Goal: Transaction & Acquisition: Purchase product/service

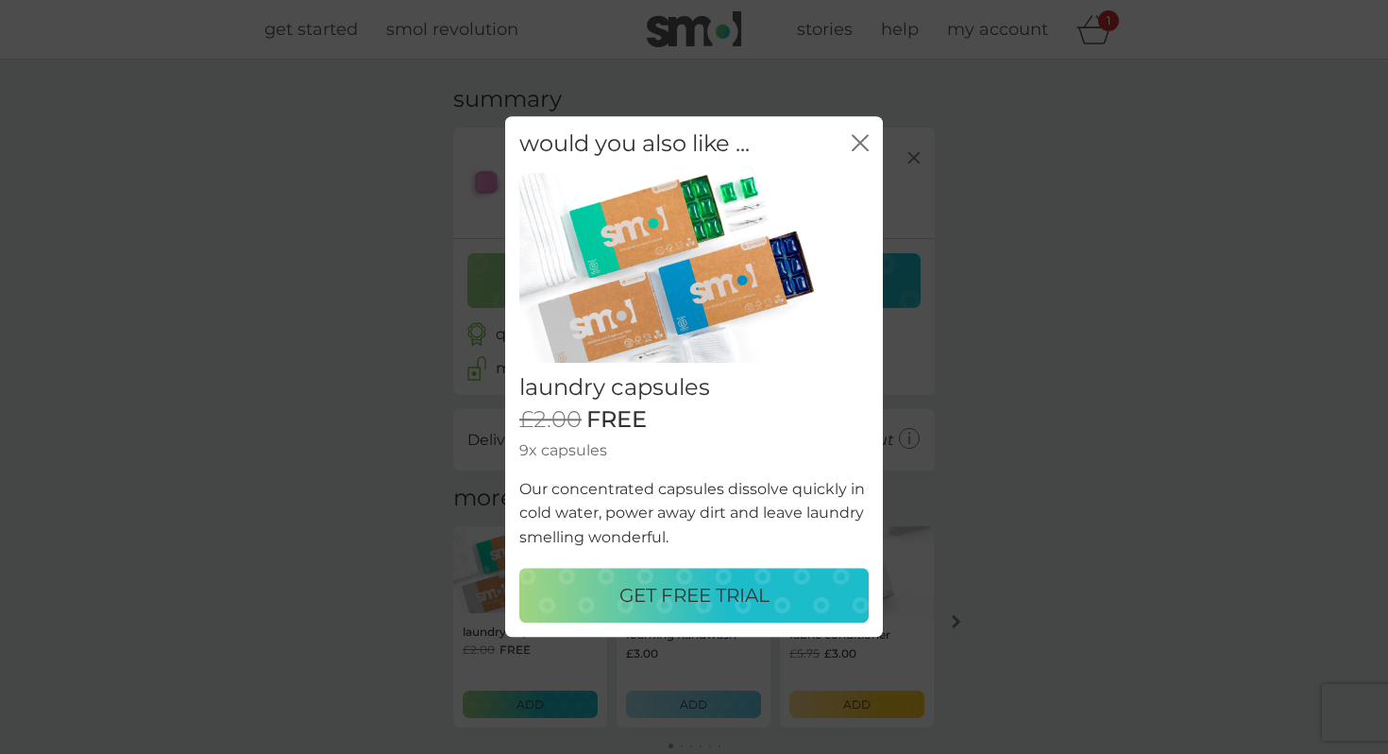
click at [689, 602] on p "GET FREE TRIAL" at bounding box center [694, 596] width 150 height 30
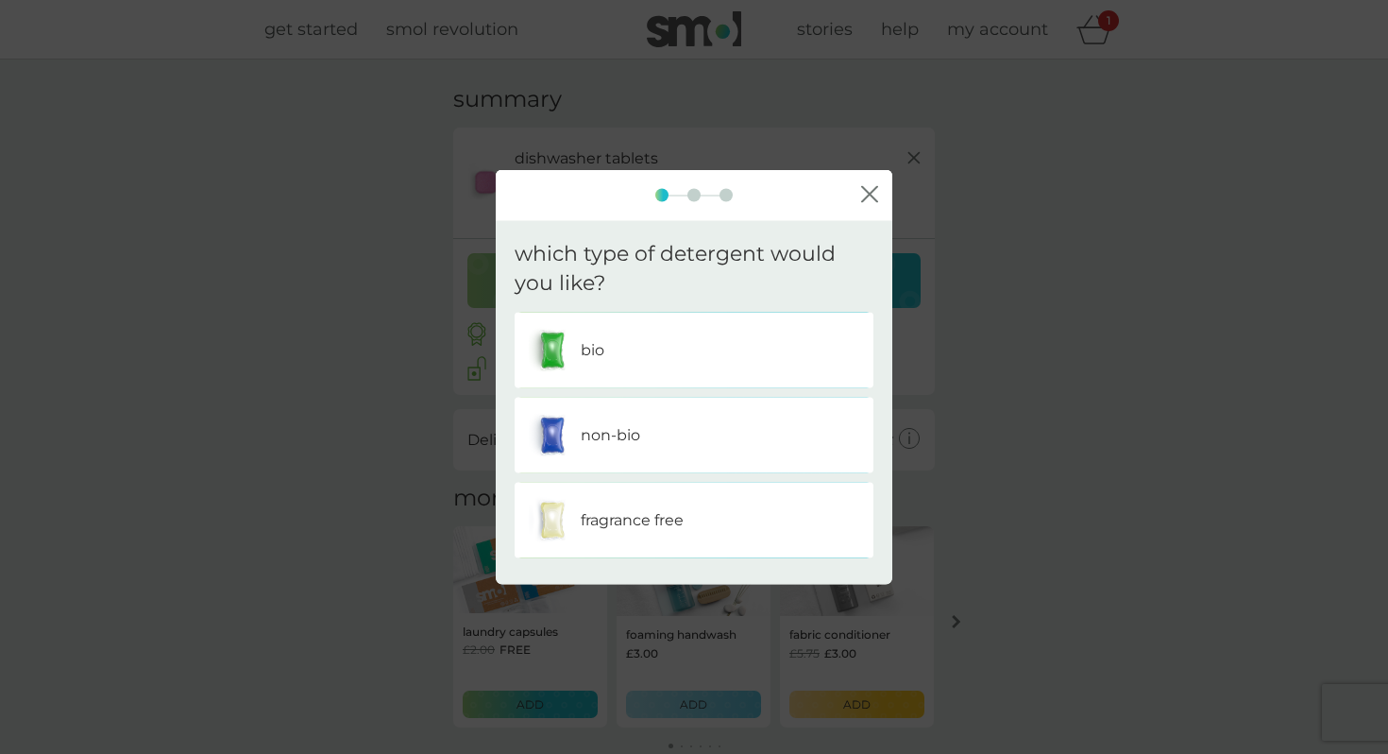
click at [623, 370] on div "bio" at bounding box center [694, 349] width 331 height 47
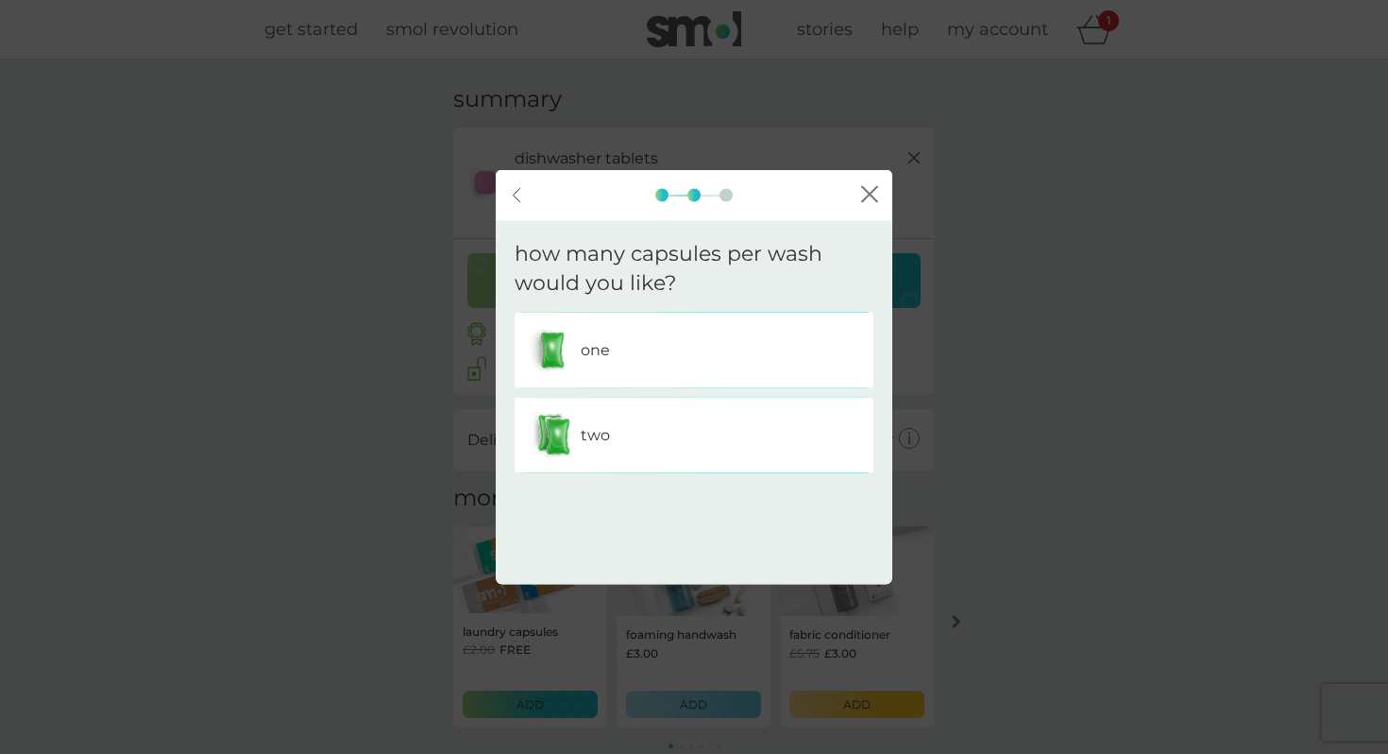
click at [679, 424] on div "two" at bounding box center [694, 434] width 331 height 47
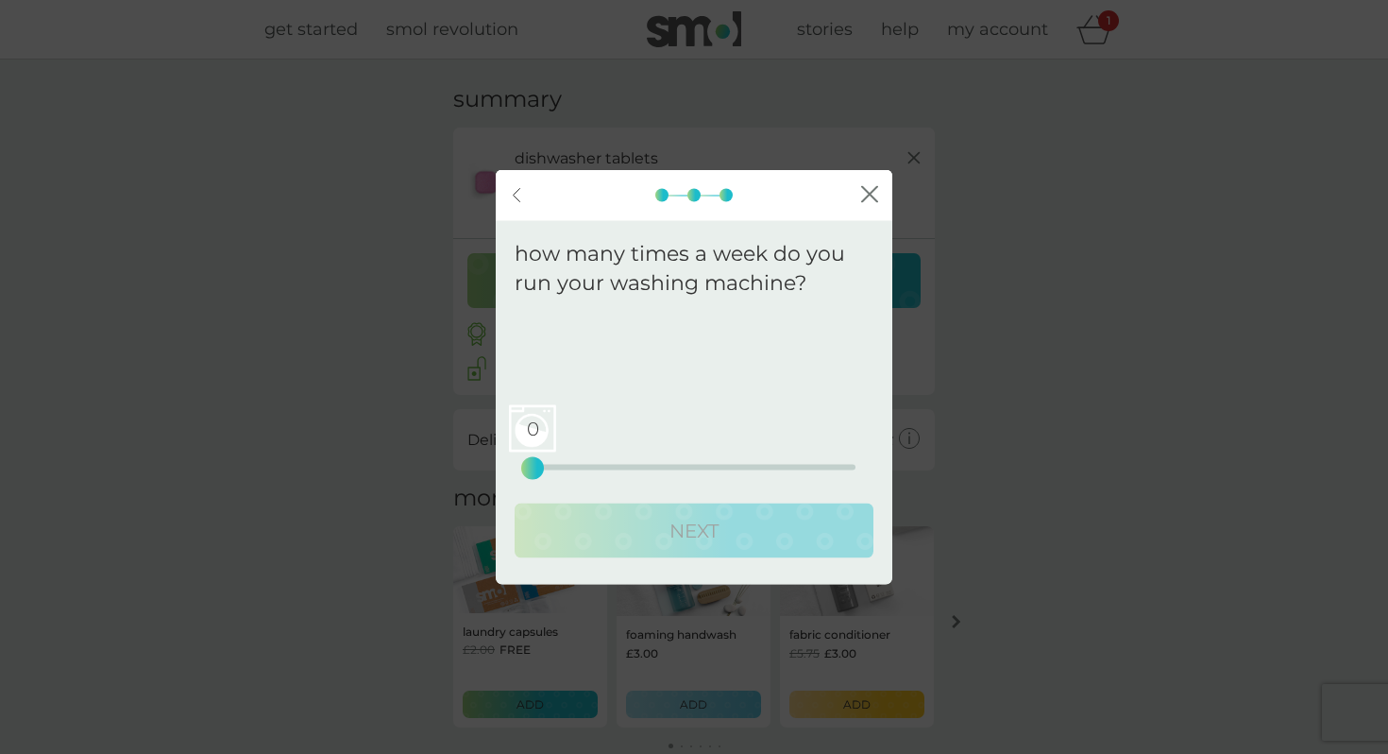
click at [531, 464] on div "0" at bounding box center [533, 468] width 8 height 8
drag, startPoint x: 531, startPoint y: 466, endPoint x: 557, endPoint y: 466, distance: 26.4
click at [557, 466] on div "2" at bounding box center [558, 468] width 8 height 8
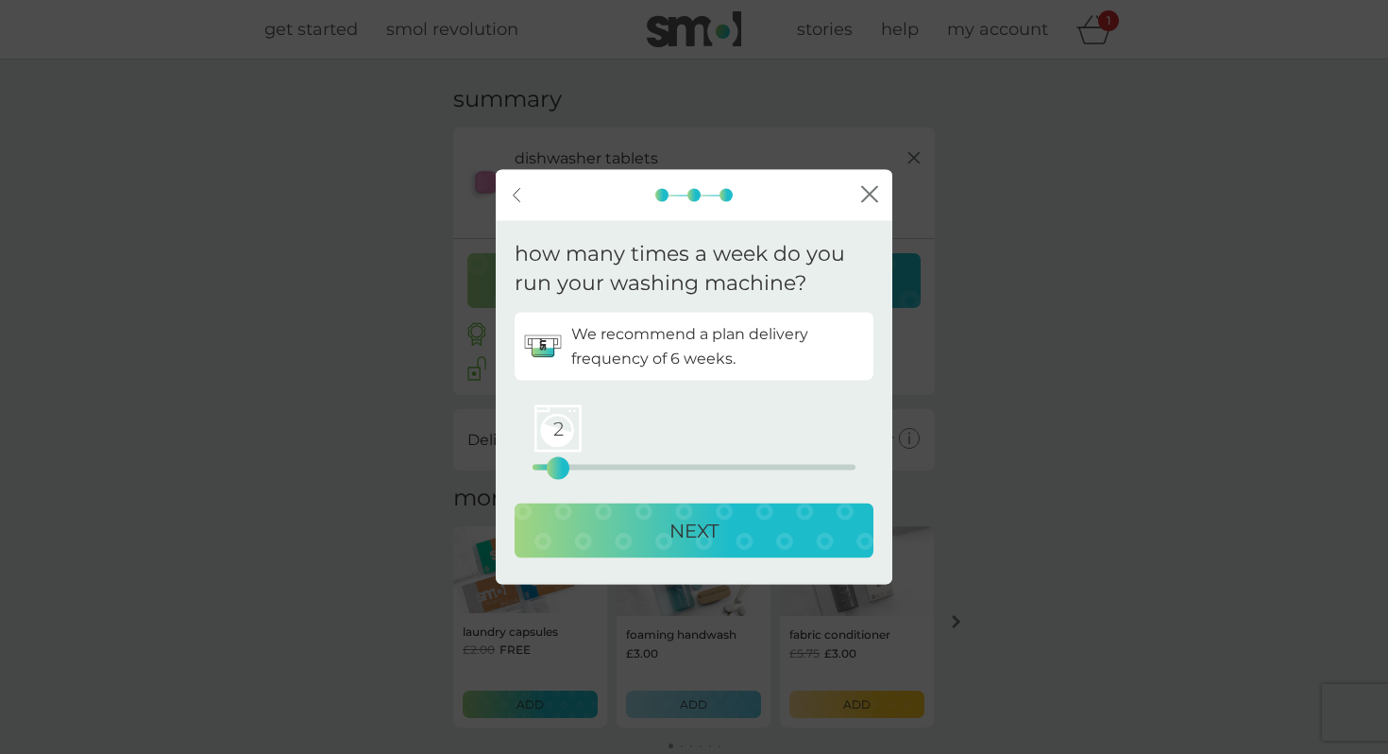
click at [664, 530] on div "NEXT" at bounding box center [694, 530] width 321 height 30
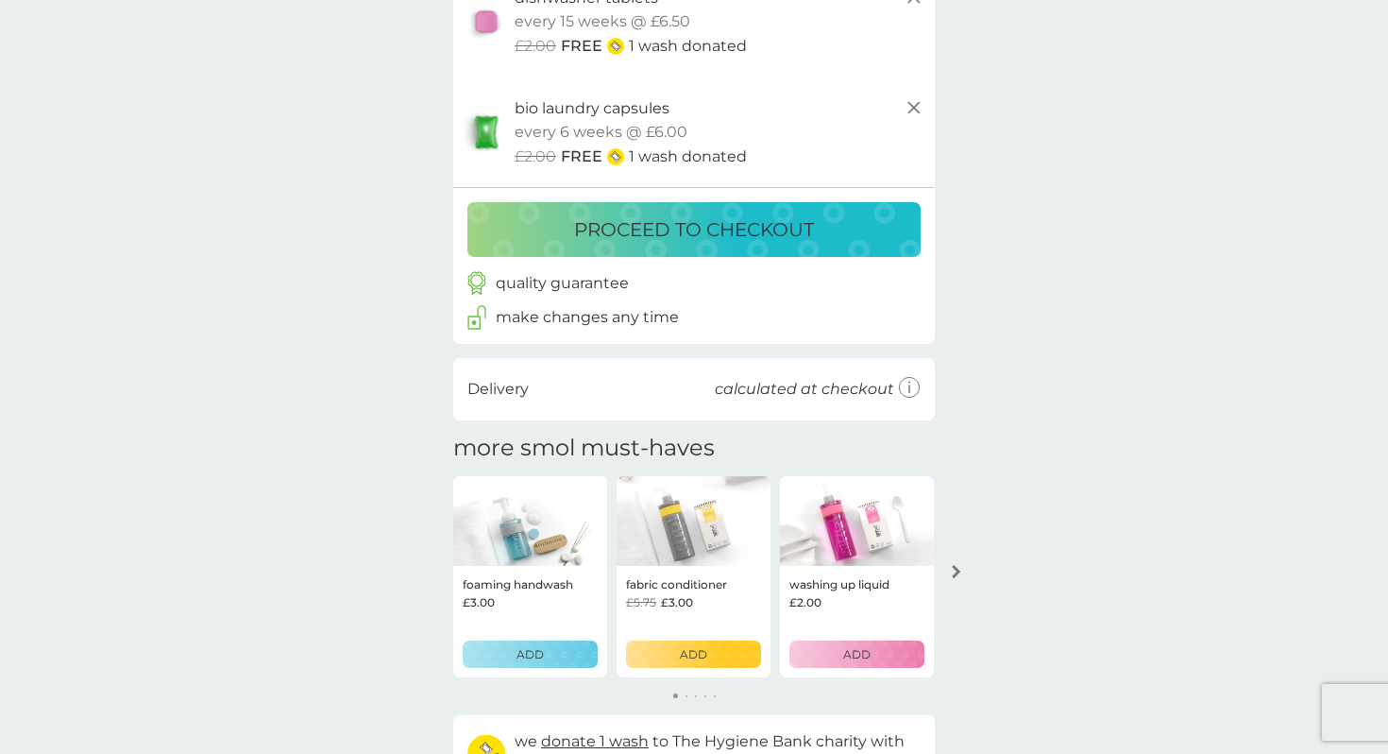
scroll to position [164, 0]
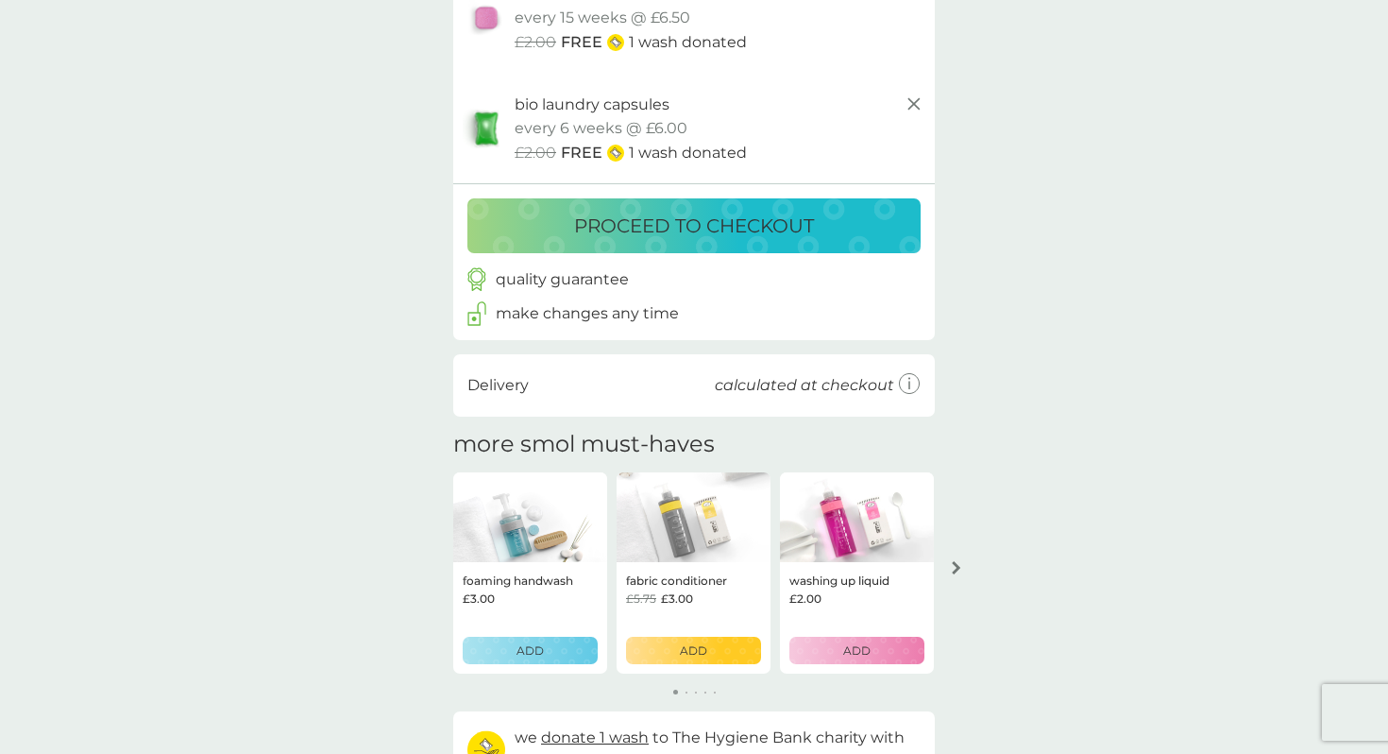
click at [670, 571] on p "fabric conditioner" at bounding box center [676, 580] width 101 height 18
click at [718, 532] on img at bounding box center [694, 517] width 154 height 91
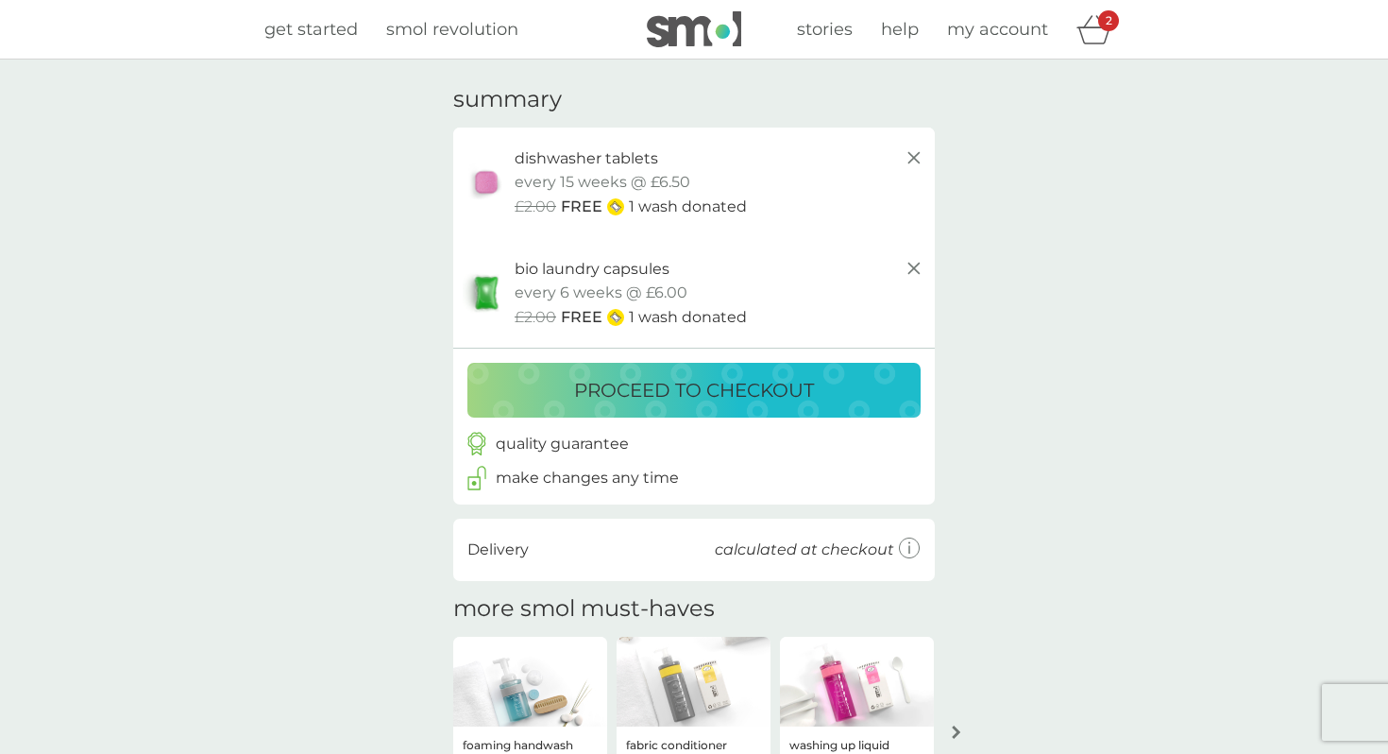
click at [284, 32] on span "get started" at bounding box center [310, 29] width 93 height 21
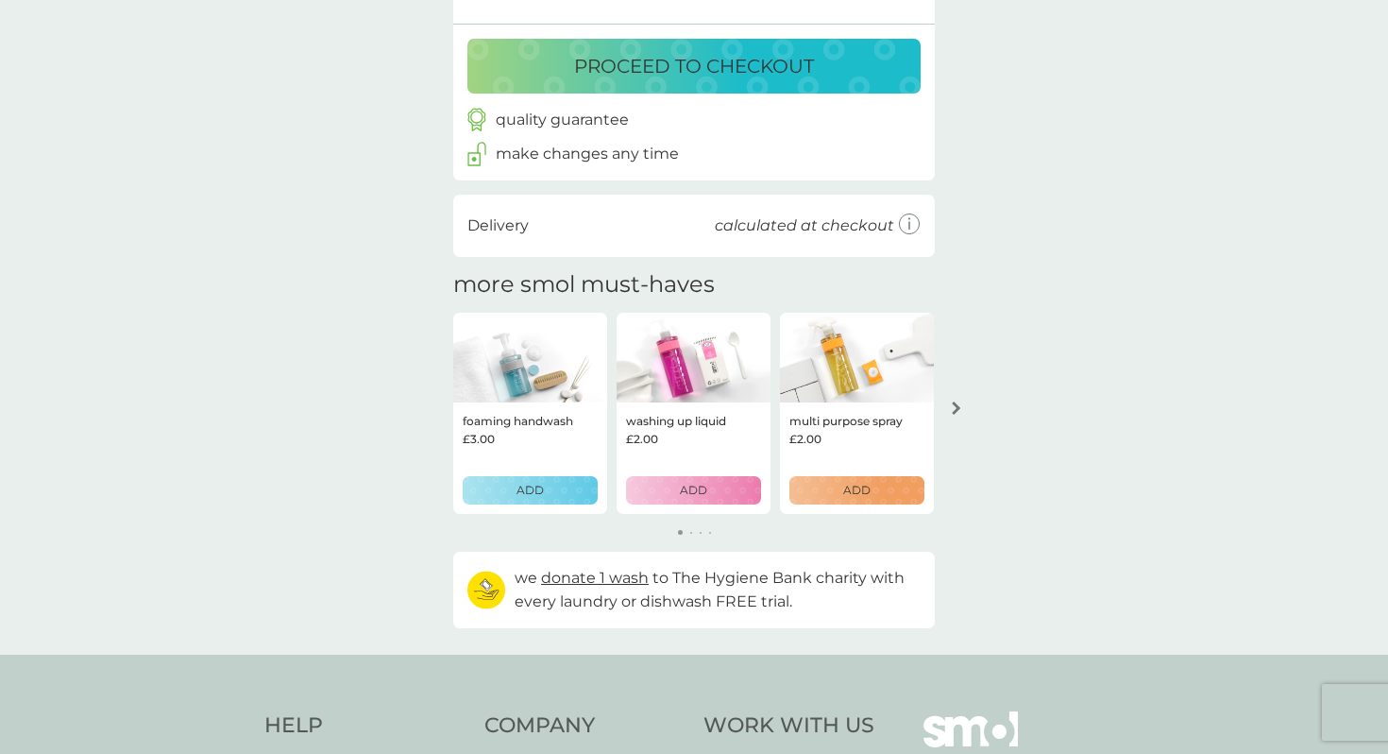
scroll to position [440, 0]
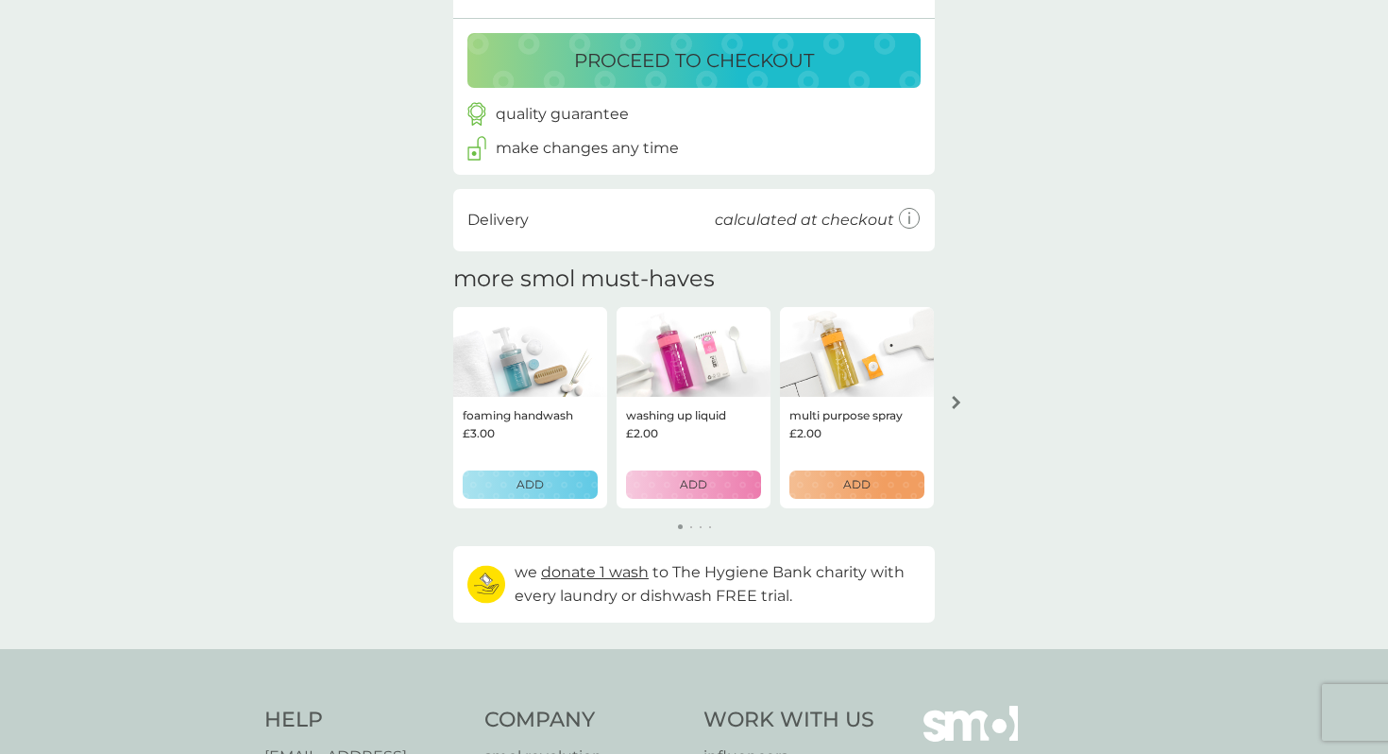
click at [728, 70] on p "proceed to checkout" at bounding box center [694, 60] width 240 height 30
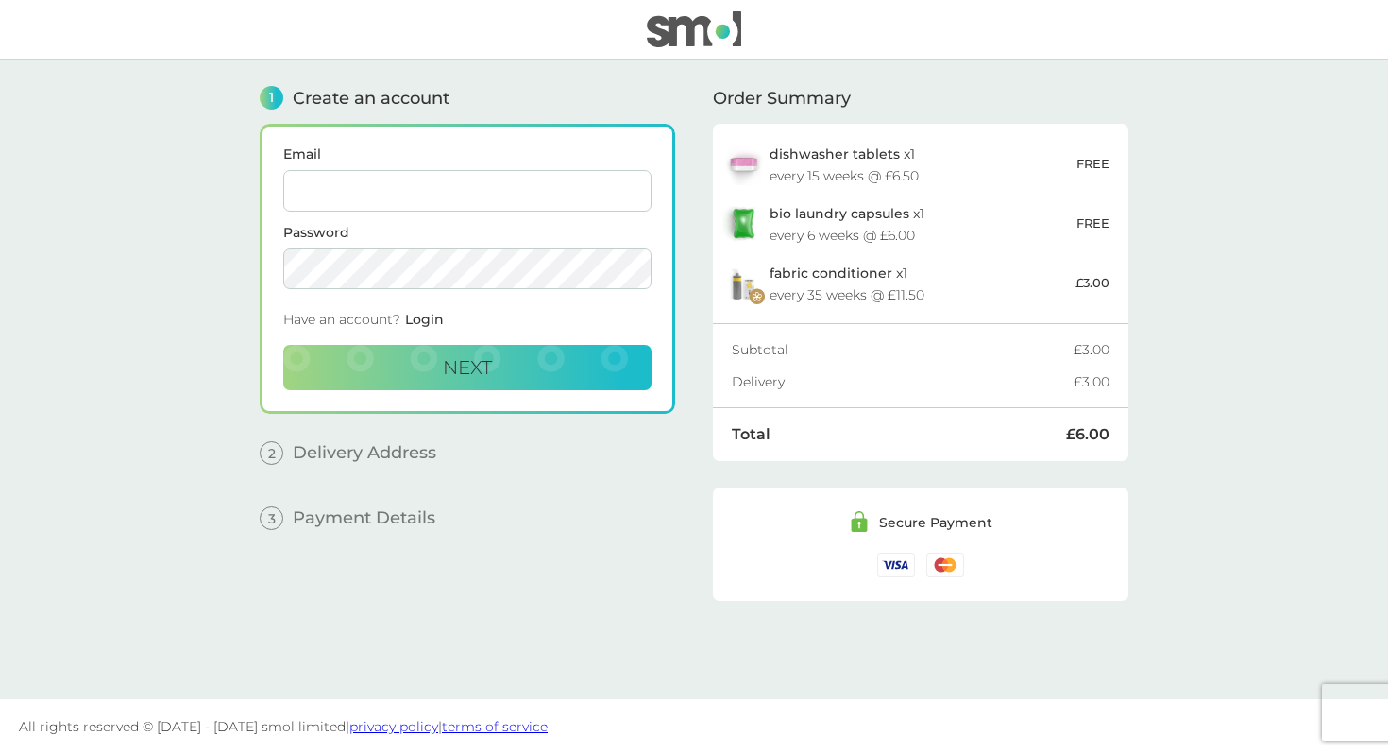
click at [517, 195] on input "Email" at bounding box center [467, 191] width 368 height 42
type input "rosie.f.dawson@gmail.com"
click at [469, 365] on span "Next" at bounding box center [467, 367] width 49 height 23
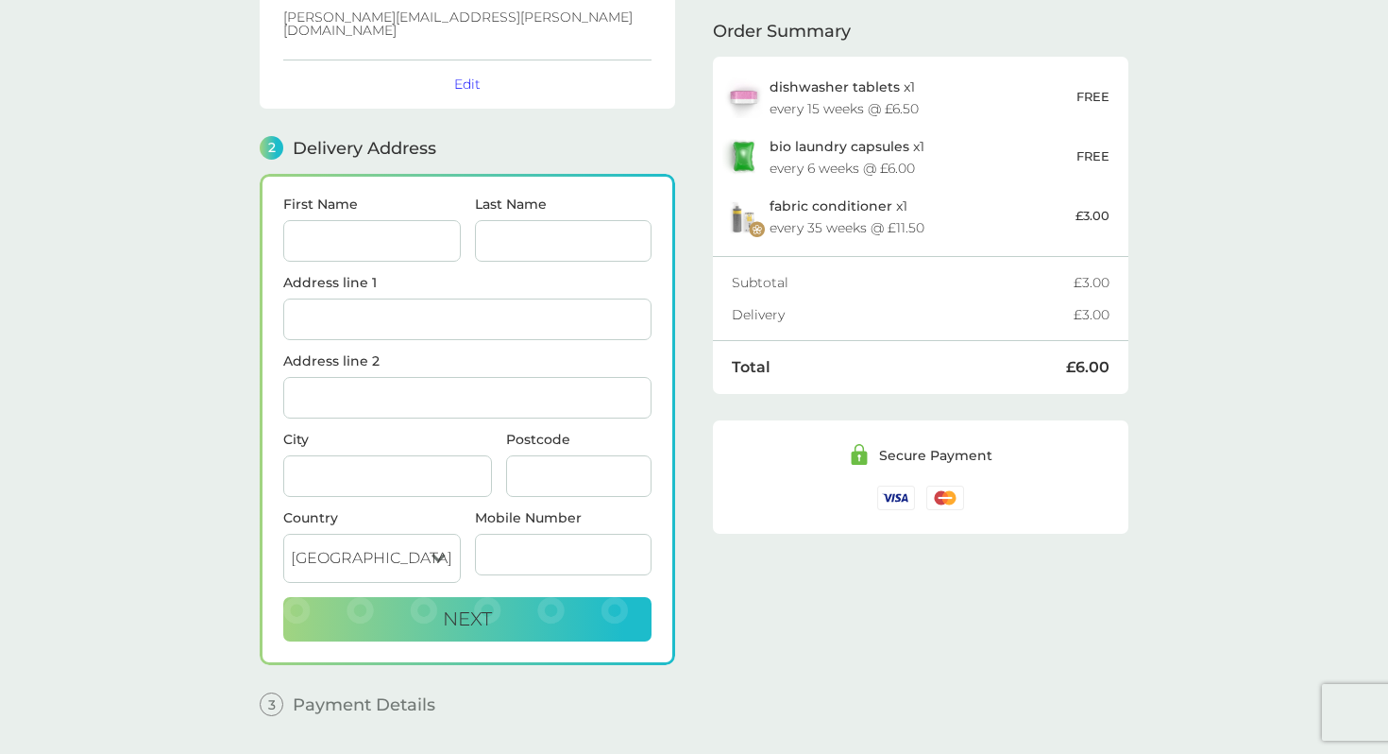
scroll to position [179, 0]
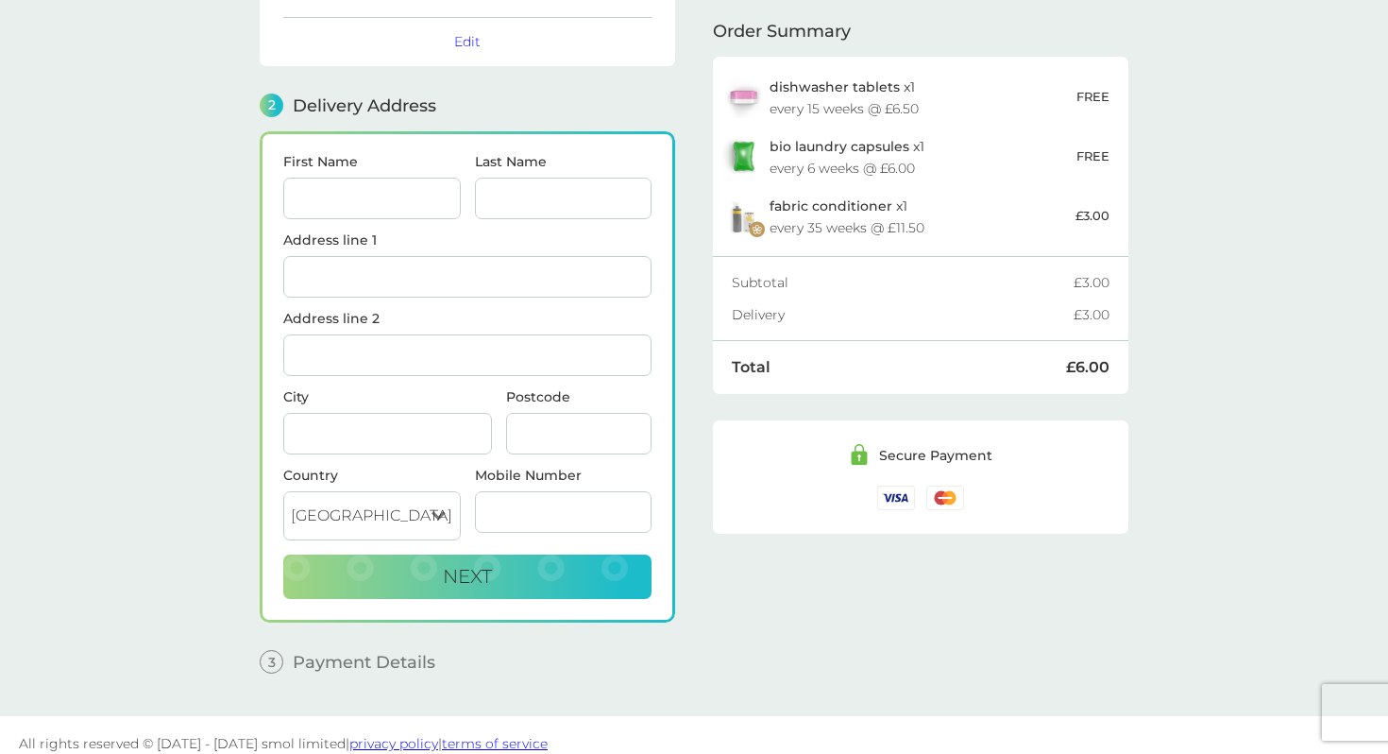
click at [374, 183] on input "First Name" at bounding box center [372, 199] width 178 height 42
type input "Rosie"
type input "Dawson"
type input "5 Thornhill Mews"
type input "Deodar Road"
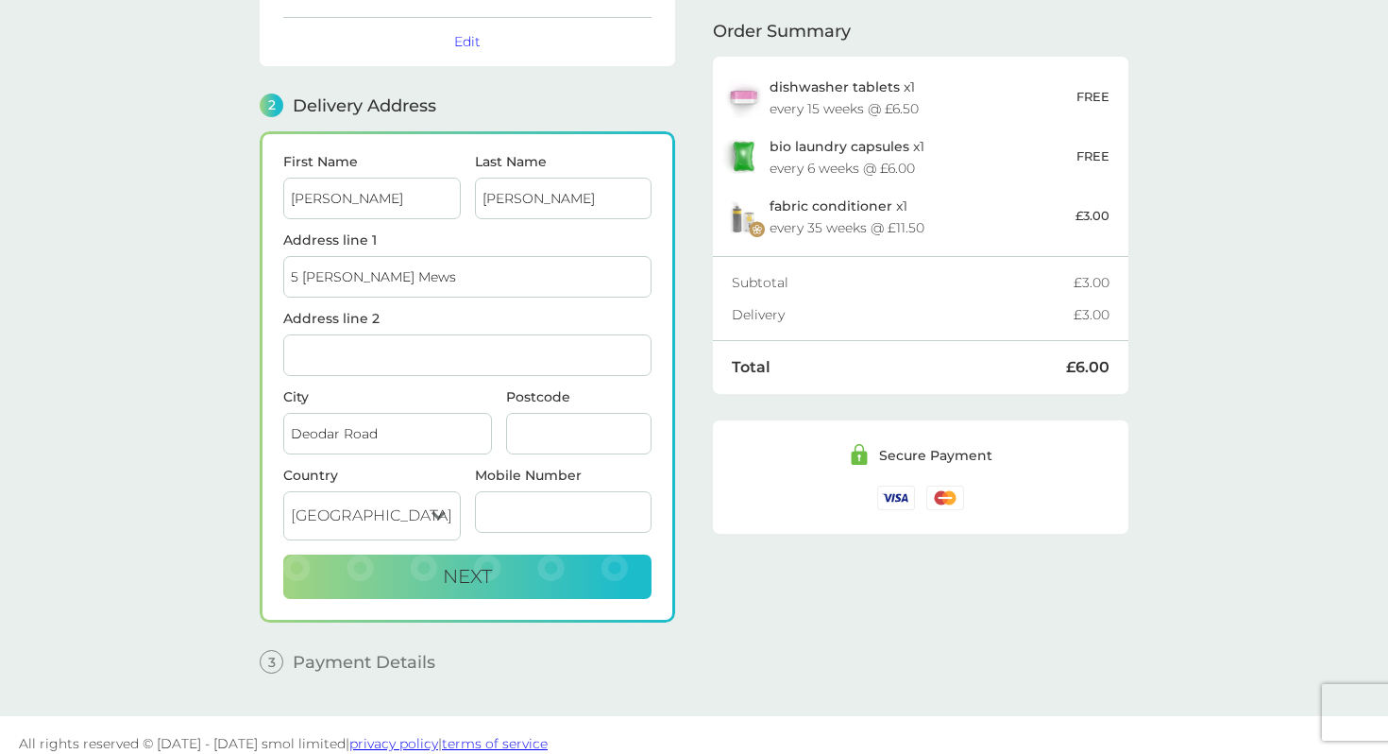
type input "SW15 2NE"
type input "07814162813"
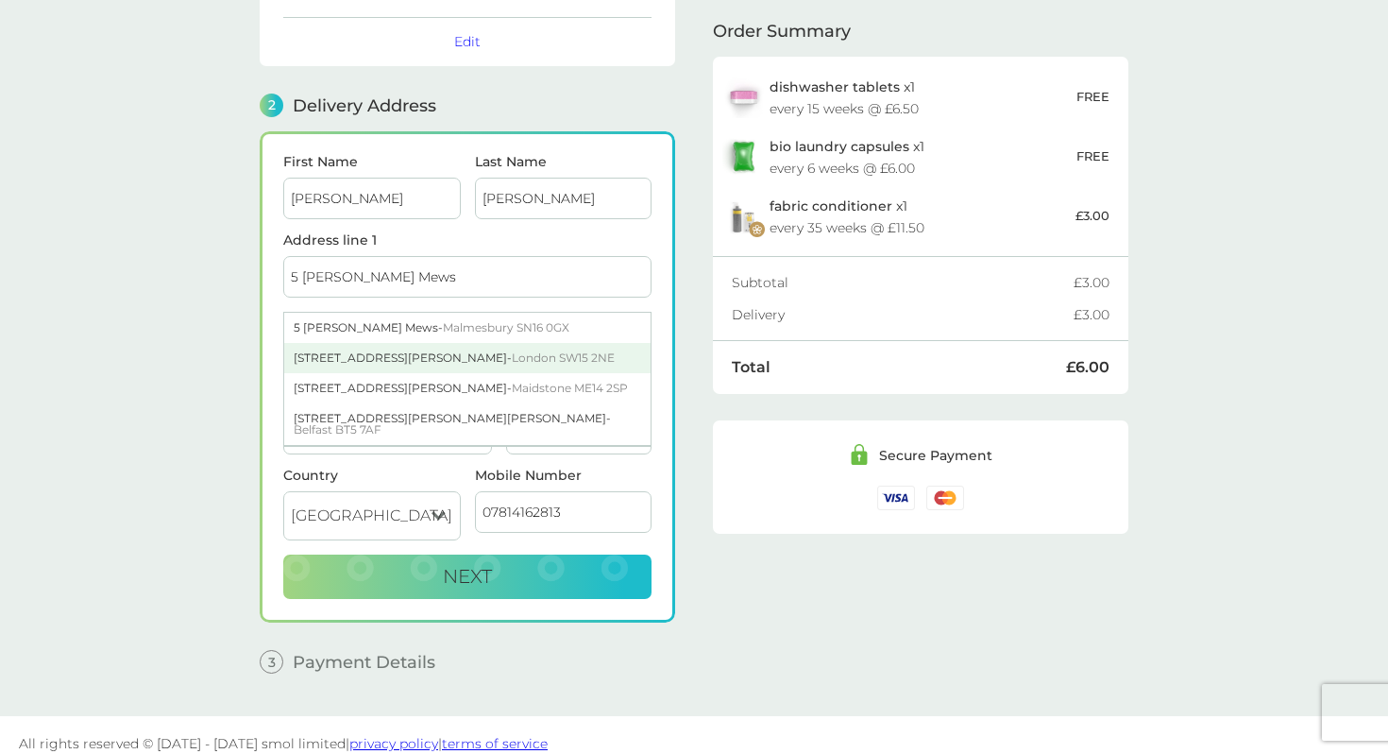
click at [428, 347] on div "5 Thornhill Mews Deodar Road - London SW15 2NE" at bounding box center [467, 358] width 366 height 30
type input "5 Thornhill Mews, Deodar Road"
type input "London"
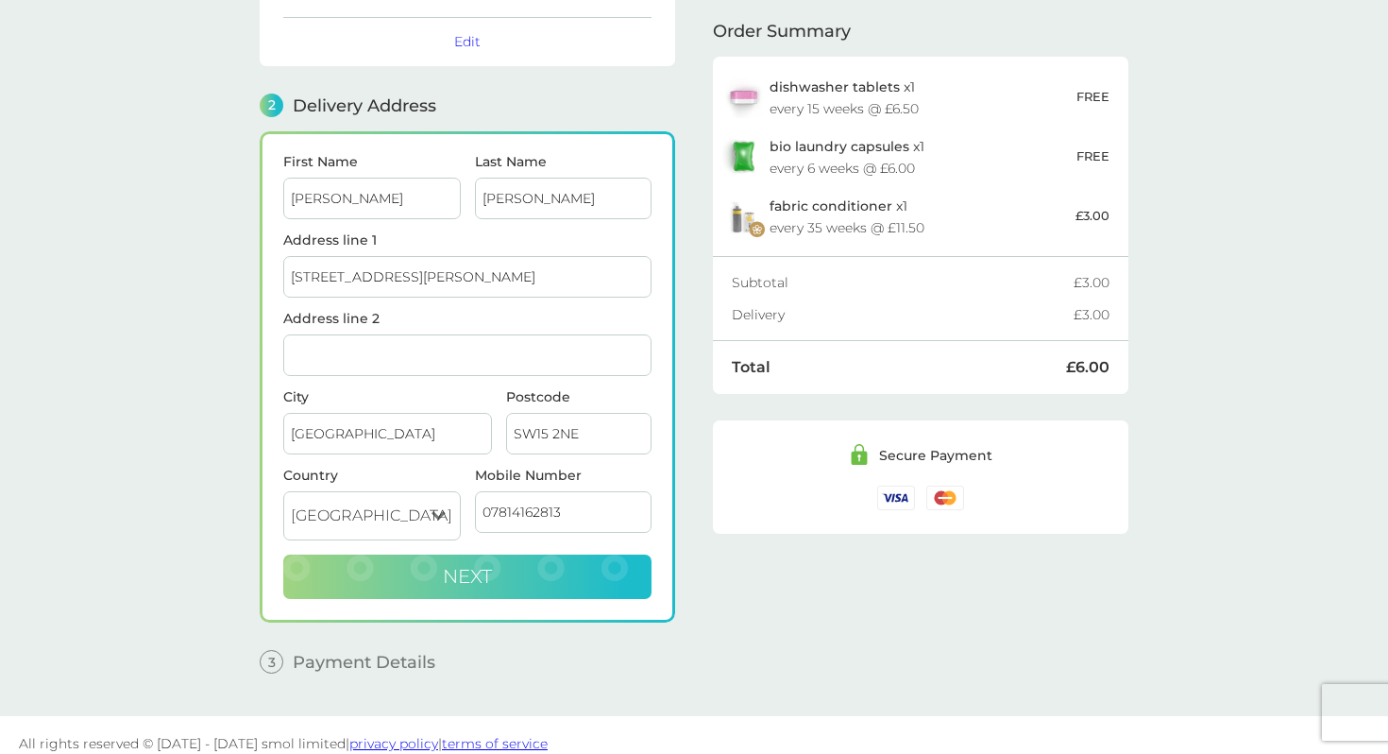
click at [465, 566] on span "Next" at bounding box center [467, 576] width 49 height 23
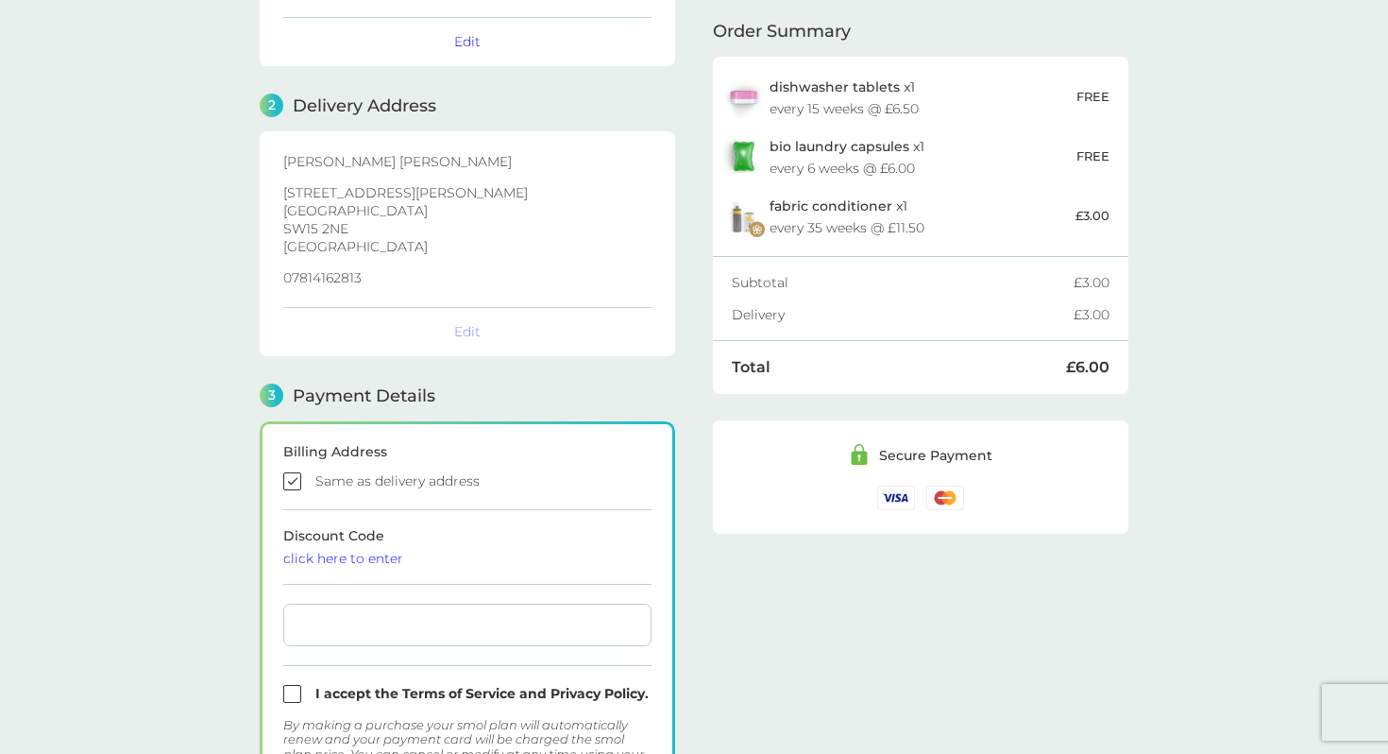
checkbox input "true"
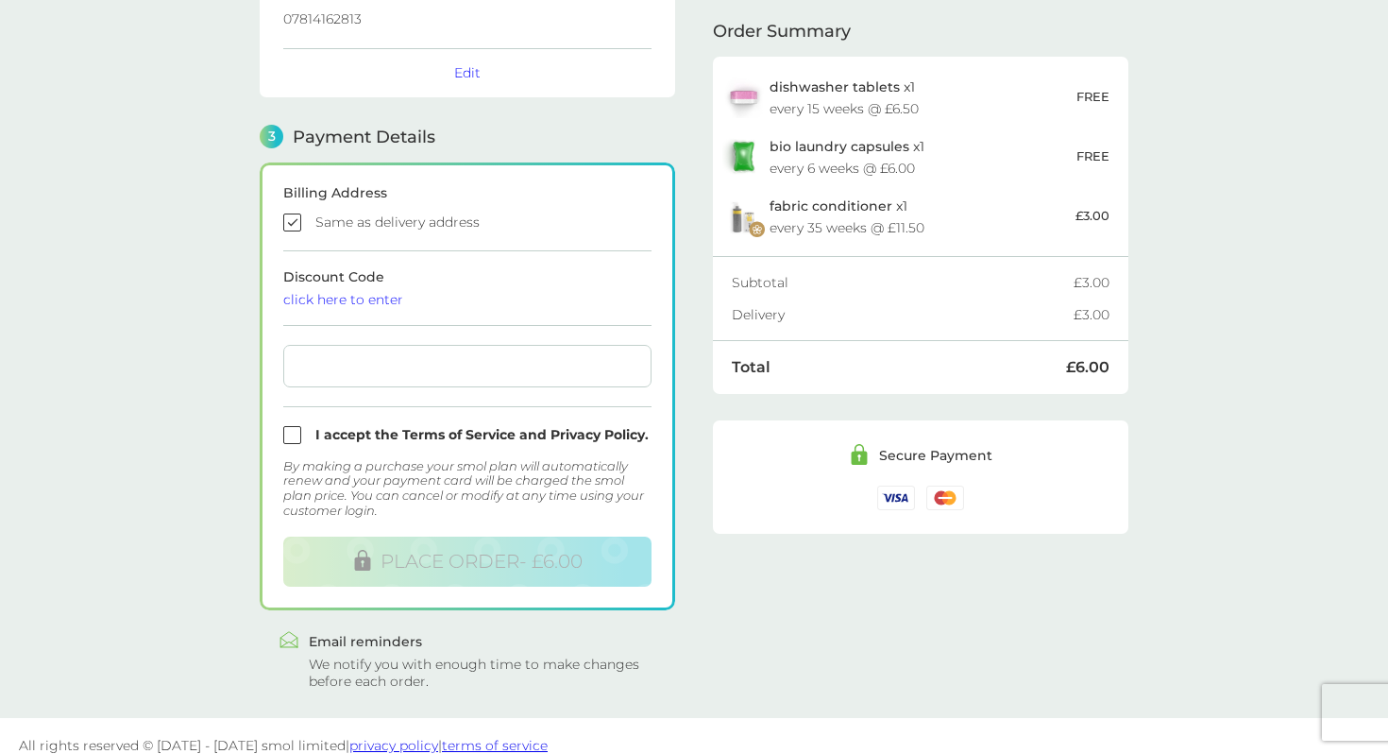
scroll to position [442, 0]
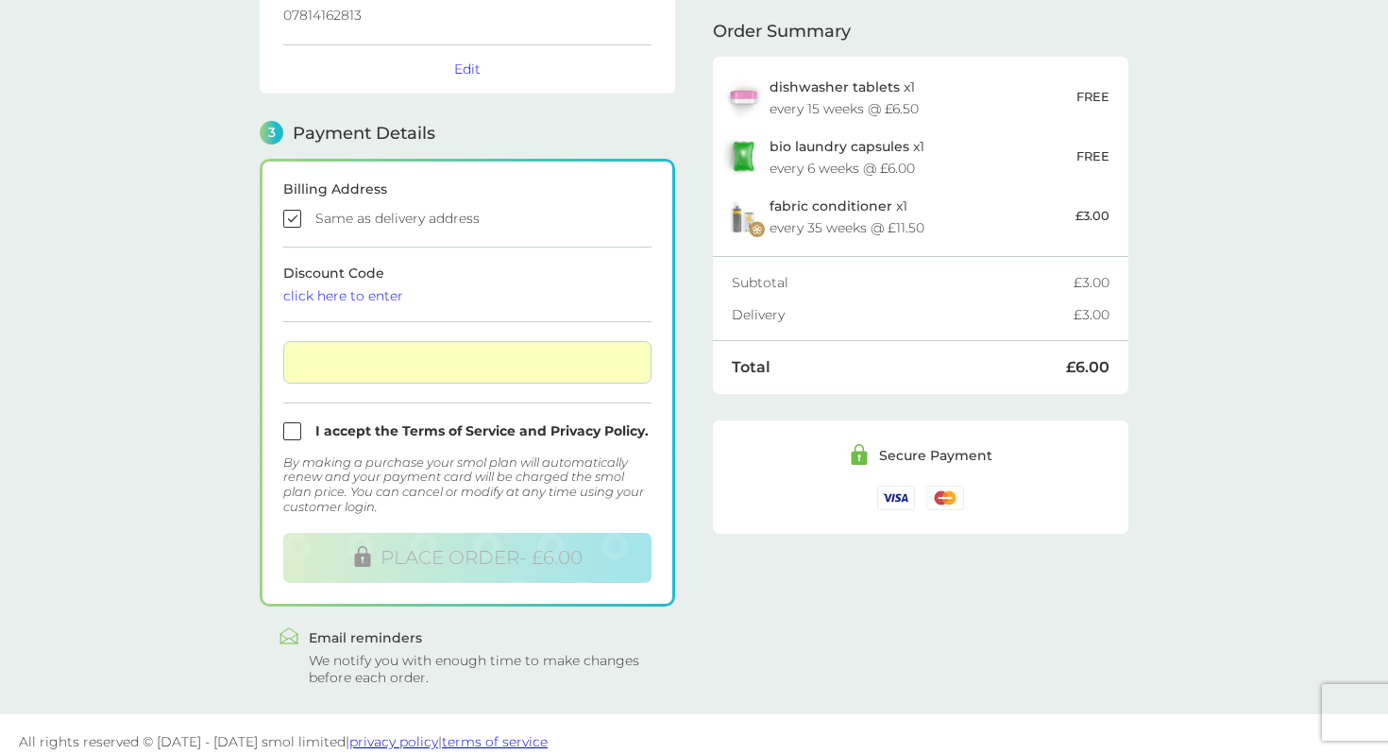
click at [290, 422] on input "checkbox" at bounding box center [467, 431] width 368 height 18
checkbox input "true"
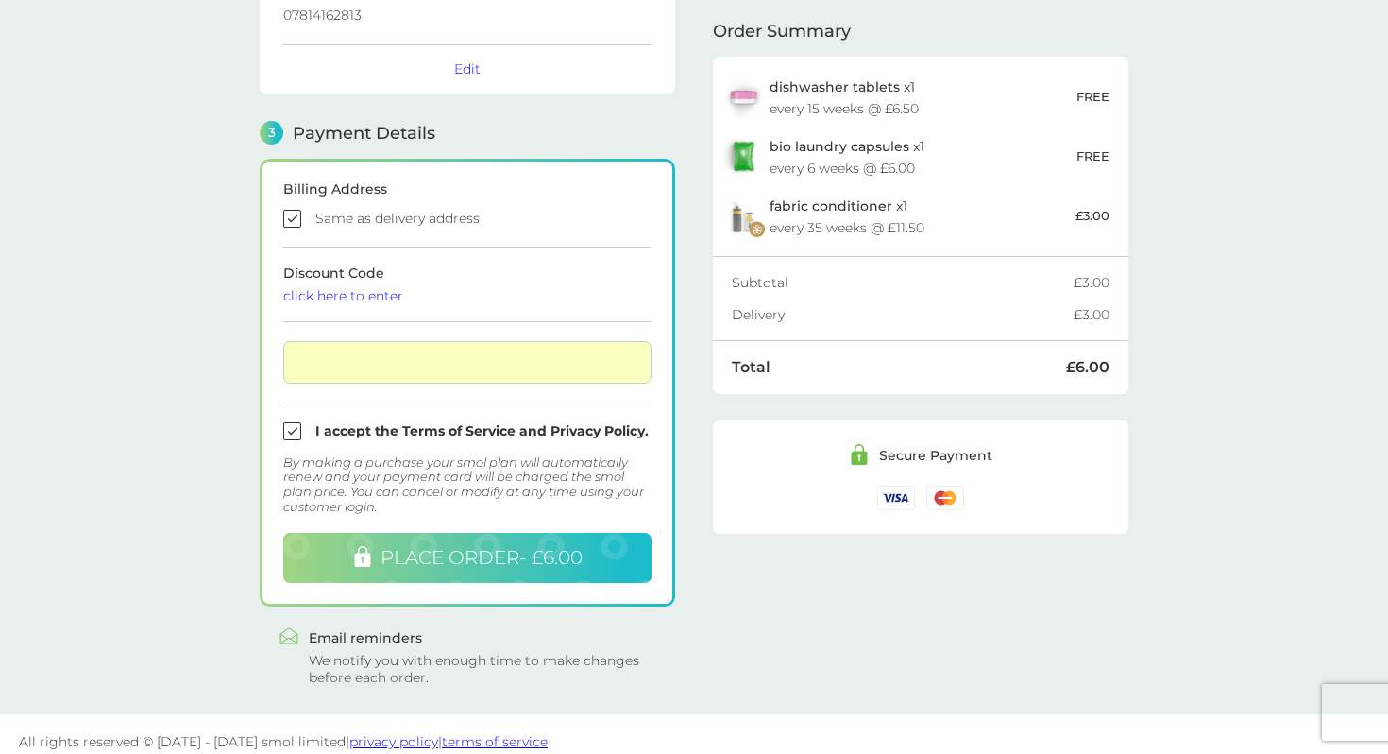
click at [459, 546] on span "PLACE ORDER - £6.00" at bounding box center [482, 557] width 202 height 23
